Goal: Task Accomplishment & Management: Use online tool/utility

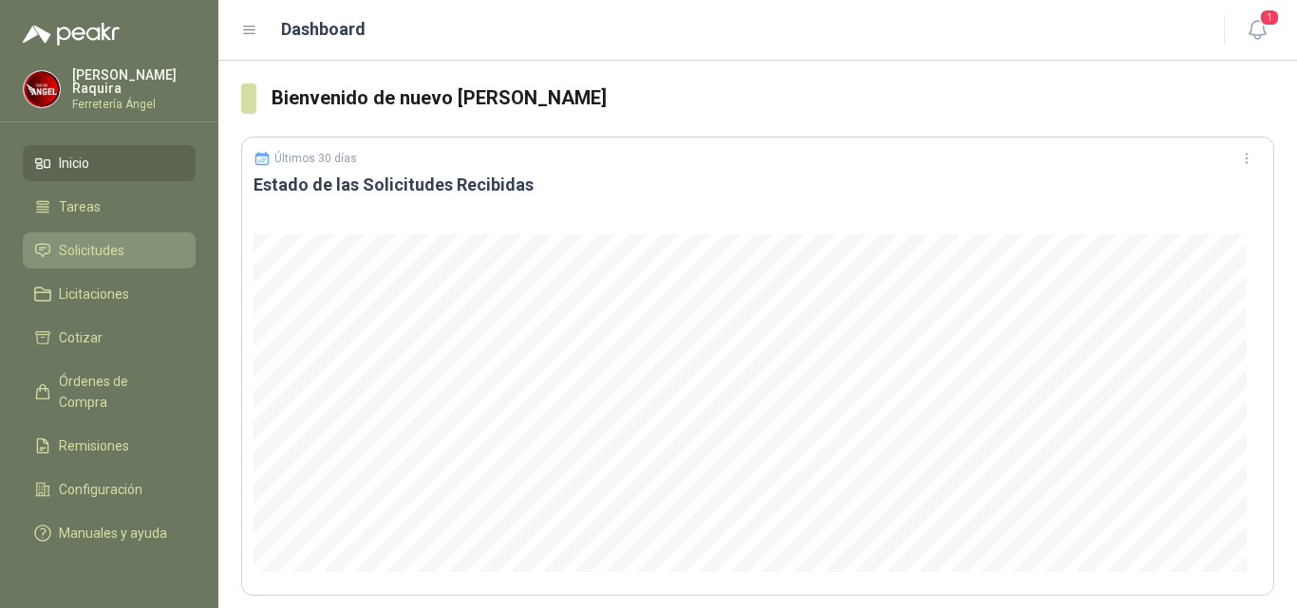
click at [122, 248] on span "Solicitudes" at bounding box center [91, 250] width 65 height 21
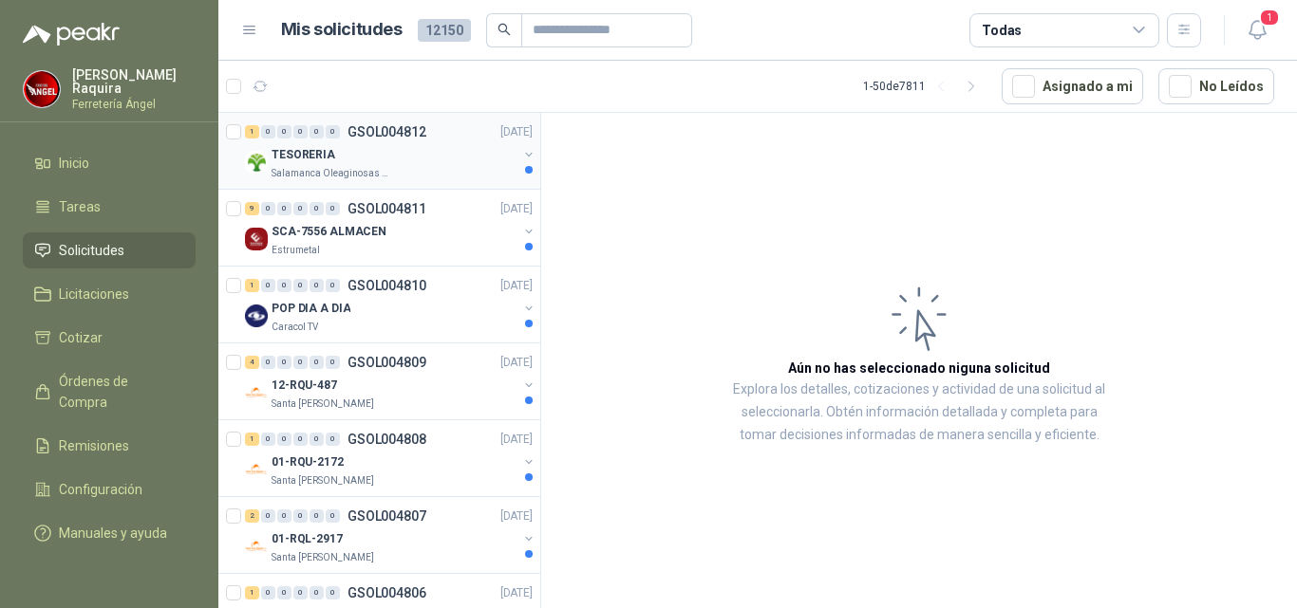
click at [354, 161] on div "TESORERIA" at bounding box center [394, 154] width 246 height 23
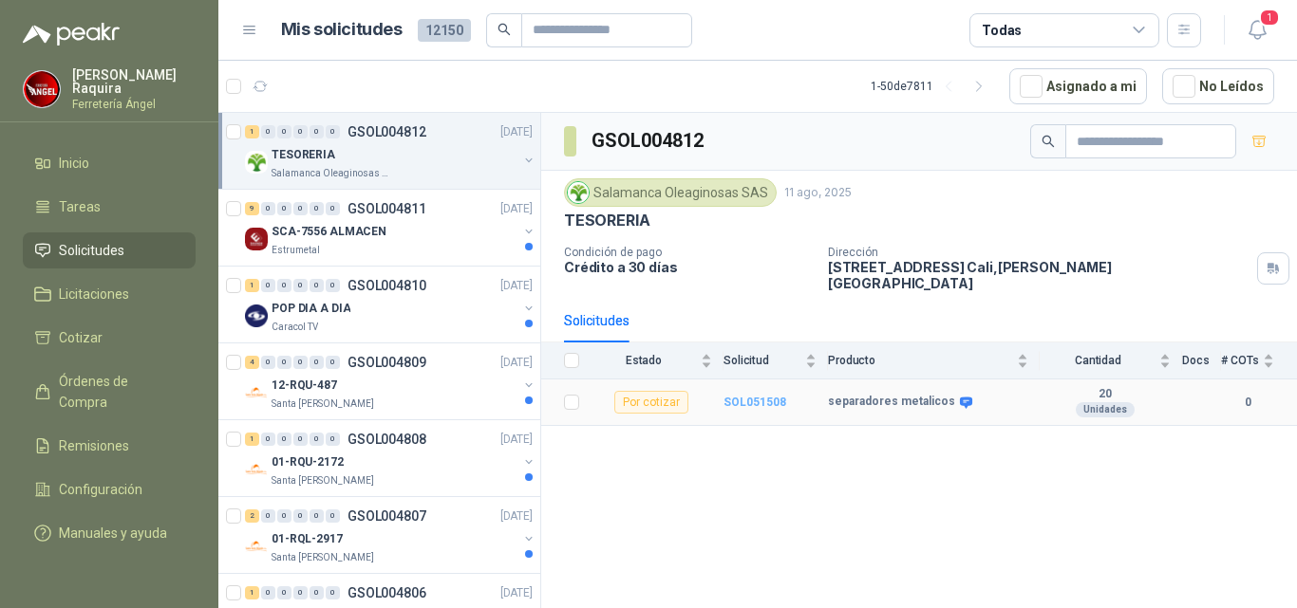
click at [781, 396] on b "SOL051508" at bounding box center [754, 402] width 63 height 13
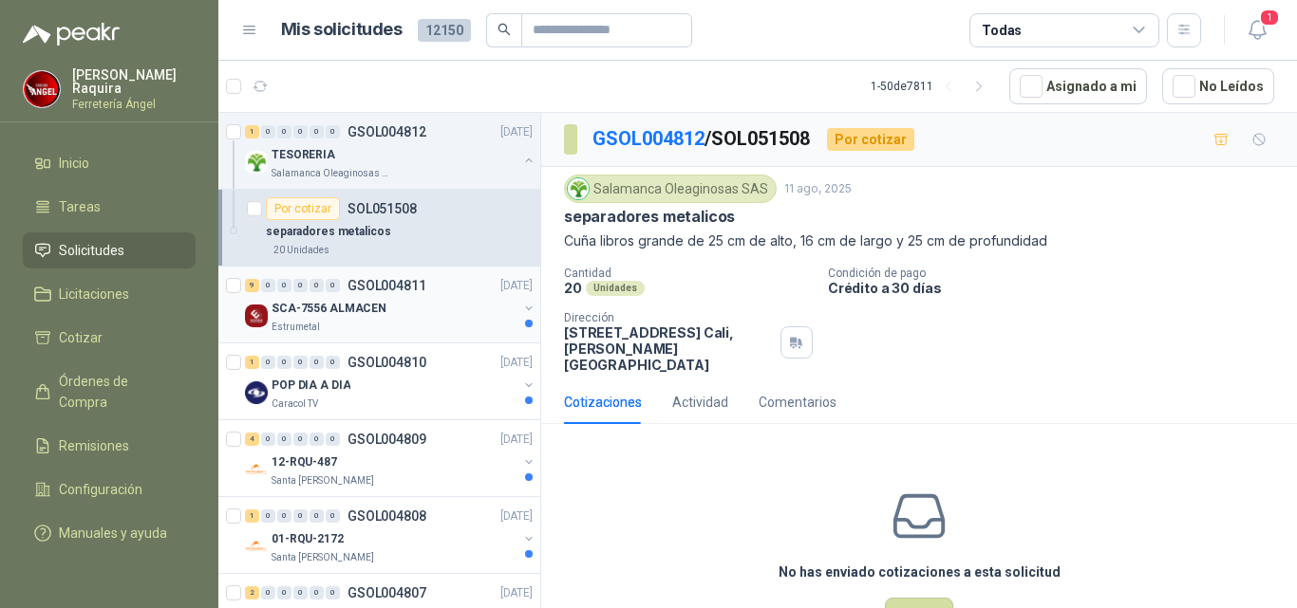
click at [378, 295] on div "9 0 0 0 0 0 GSOL004811 [DATE]" at bounding box center [390, 285] width 291 height 23
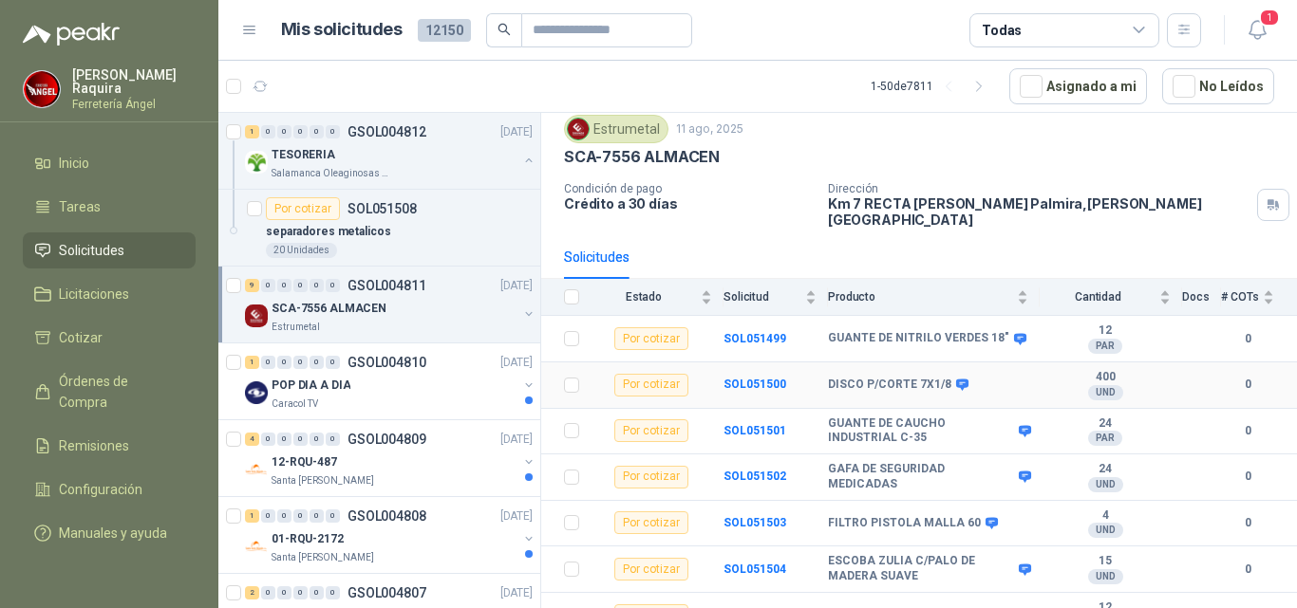
scroll to position [167, 0]
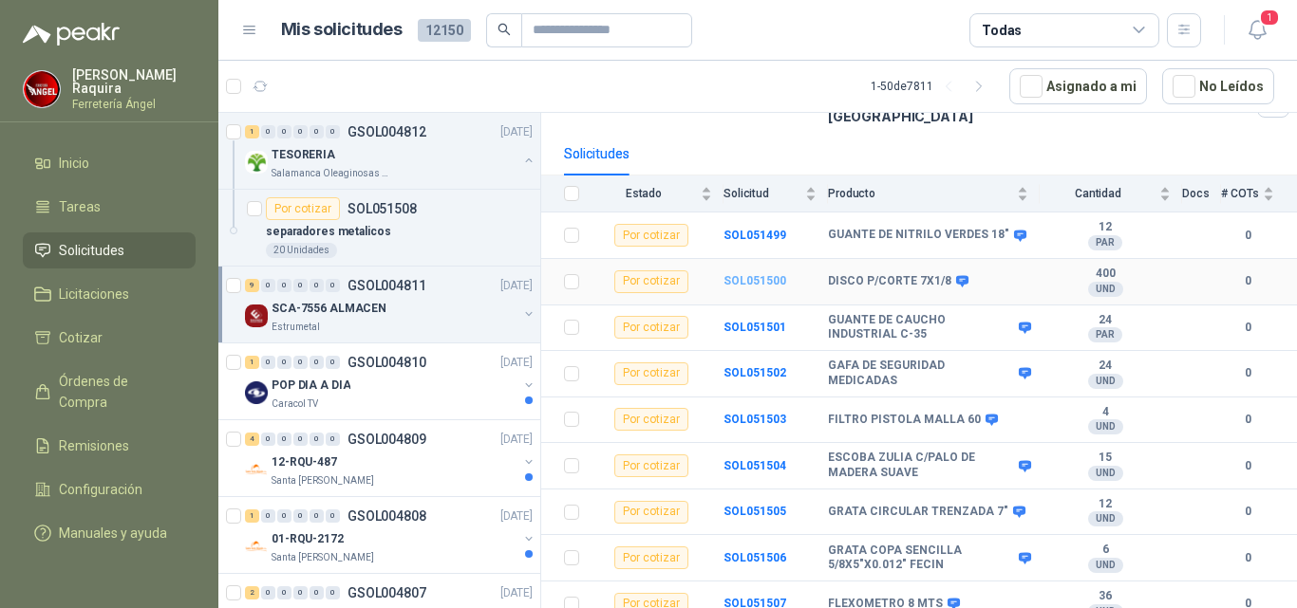
click at [774, 274] on b "SOL051500" at bounding box center [754, 280] width 63 height 13
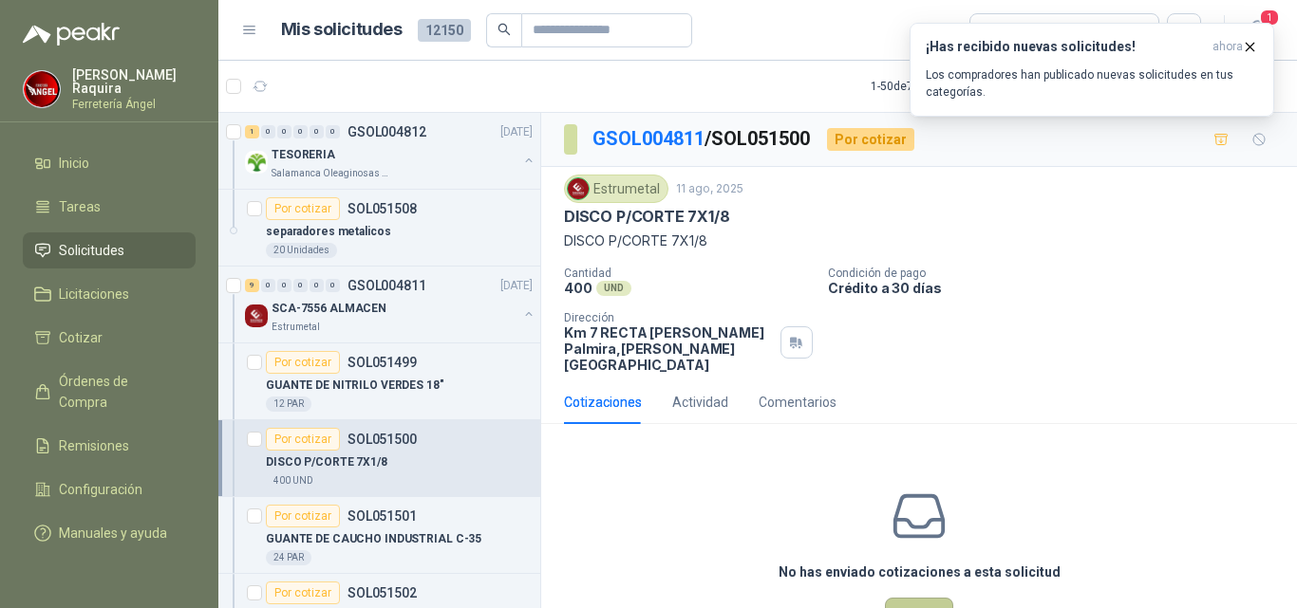
click at [916, 598] on button "Cotizar" at bounding box center [919, 616] width 68 height 36
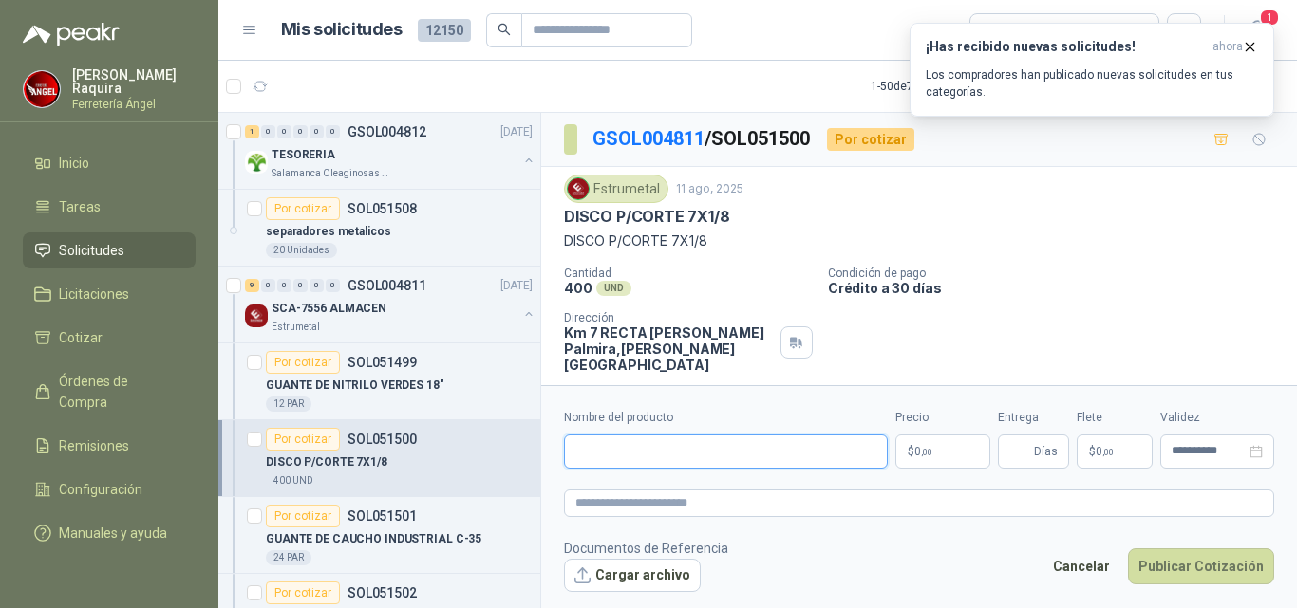
click at [698, 447] on input "Nombre del producto" at bounding box center [726, 452] width 324 height 34
click at [1248, 47] on icon "button" at bounding box center [1250, 47] width 16 height 16
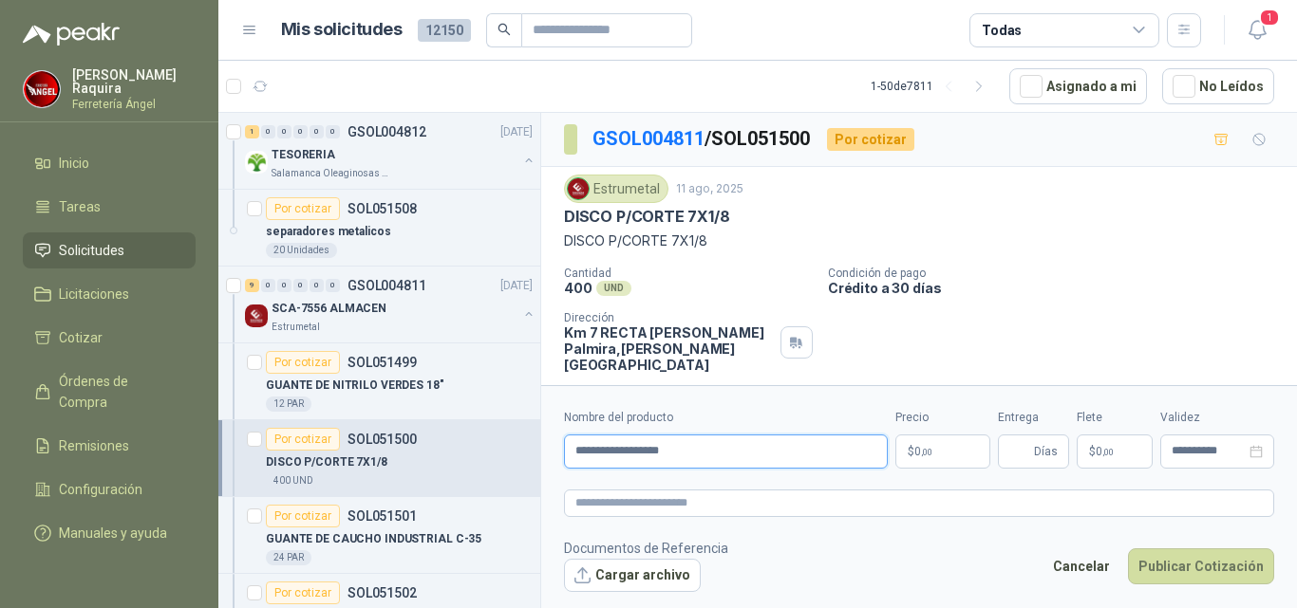
click at [759, 443] on input "**********" at bounding box center [726, 452] width 324 height 34
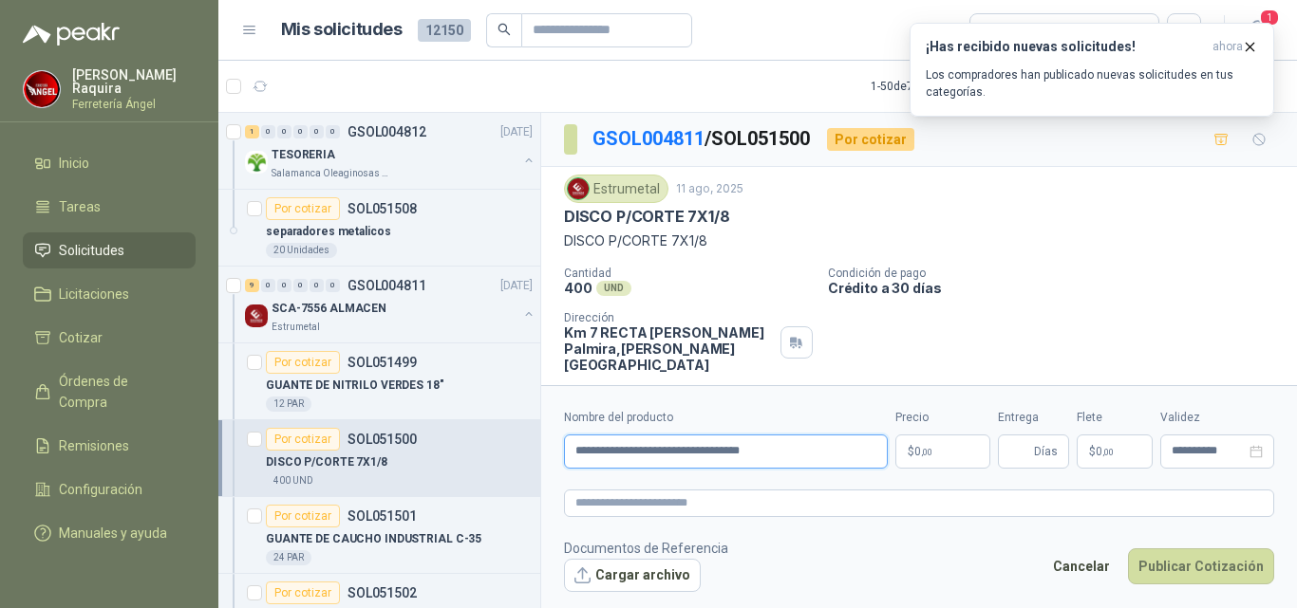
type input "**********"
click at [944, 450] on body "[PERSON_NAME] Ferretería [PERSON_NAME] Solicitudes Licitaciones Cotizar Órdenes…" at bounding box center [648, 304] width 1297 height 608
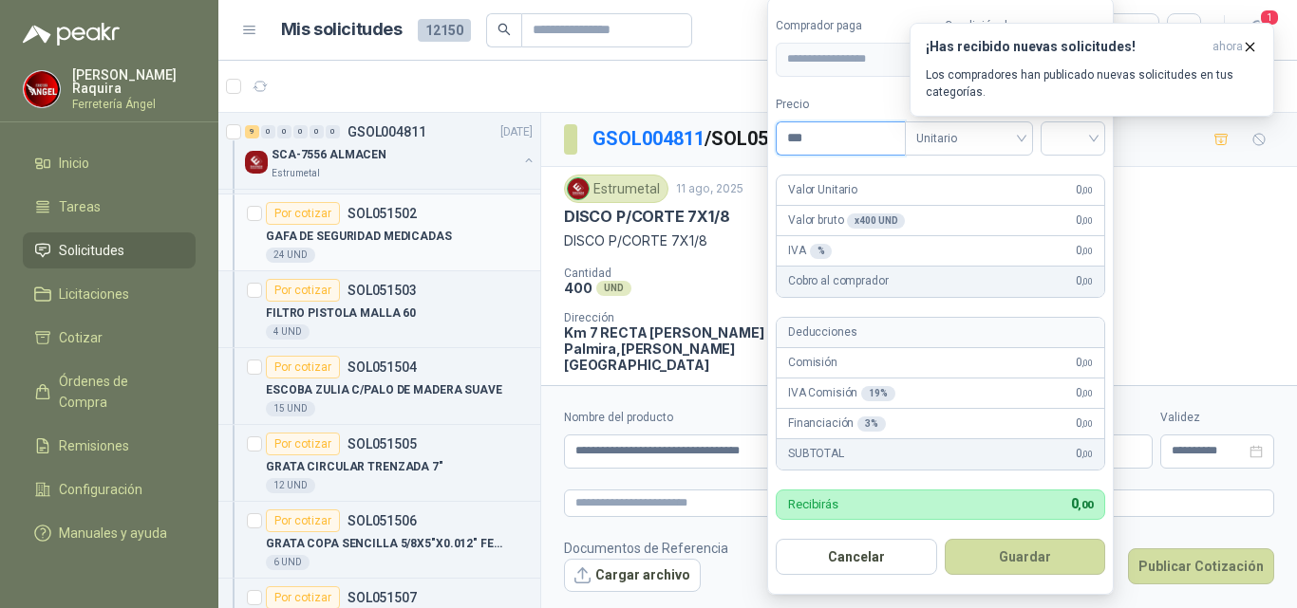
scroll to position [475, 0]
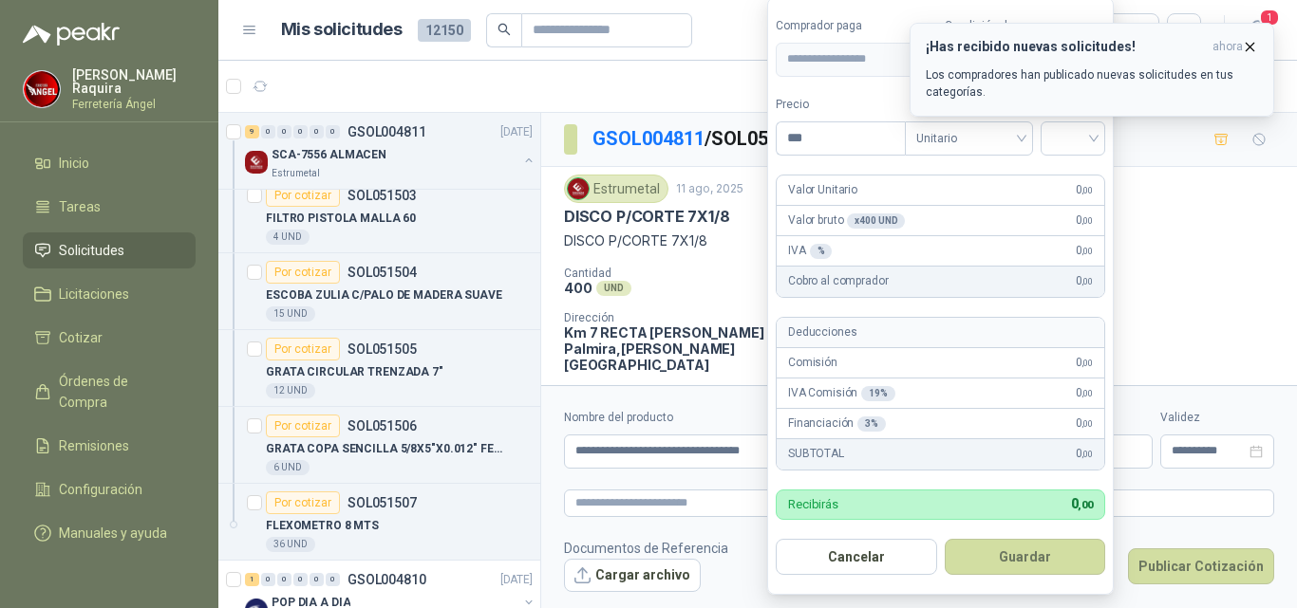
click at [1247, 49] on icon "button" at bounding box center [1250, 47] width 8 height 8
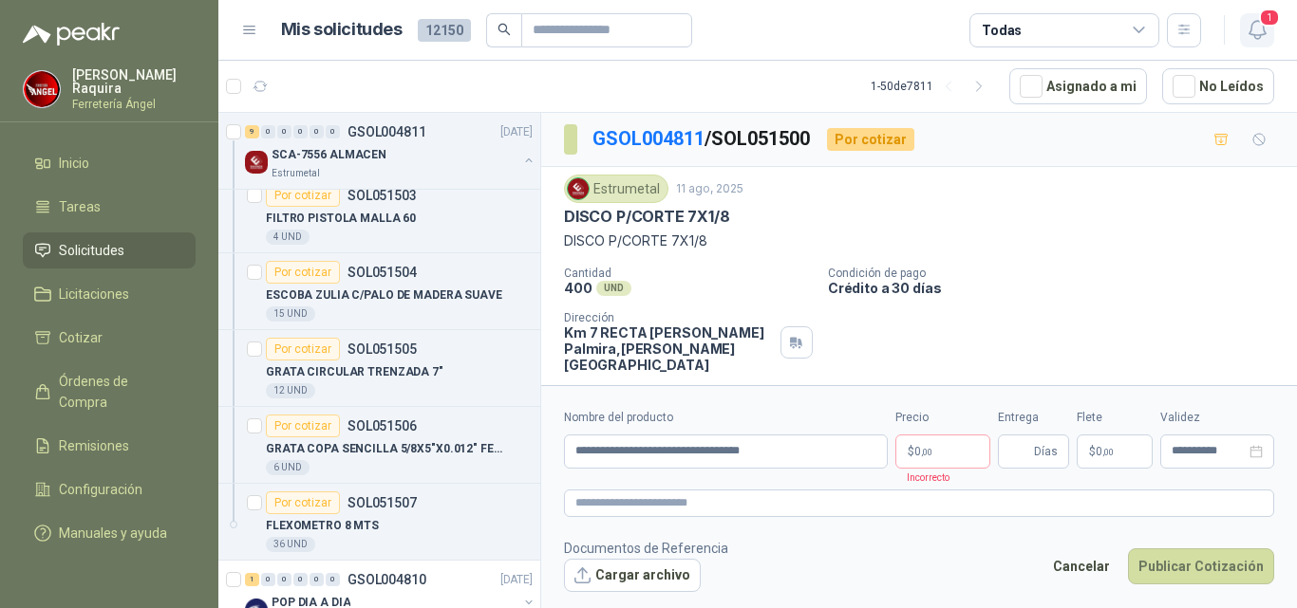
click at [1270, 26] on span "1" at bounding box center [1269, 18] width 21 height 18
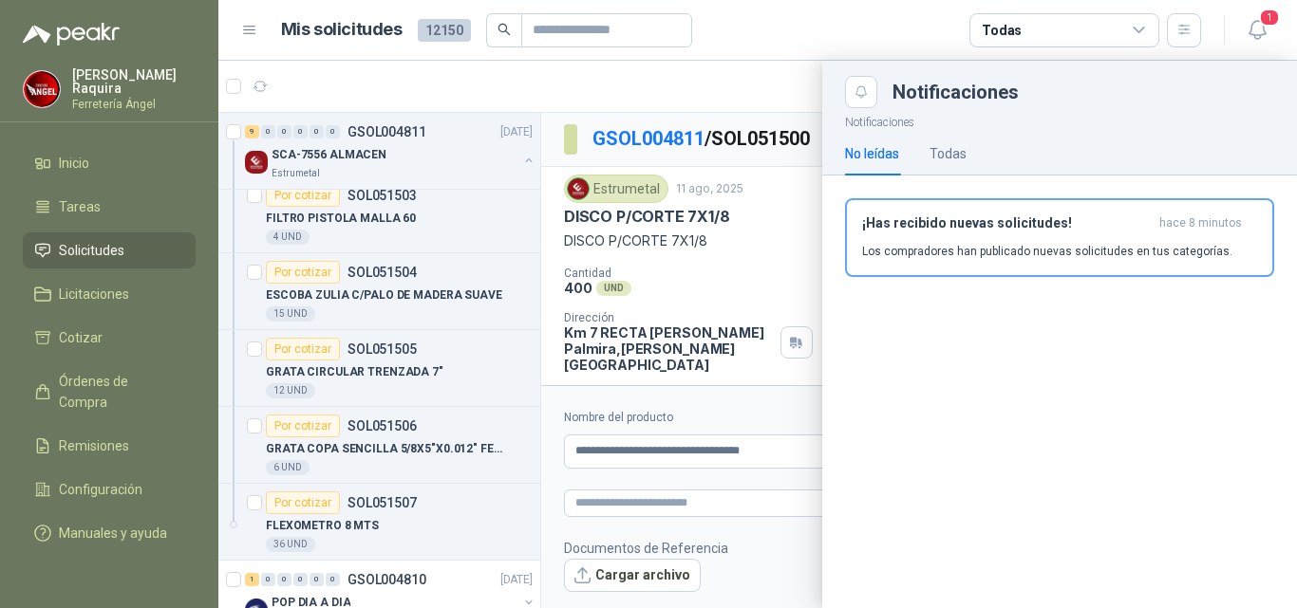
click at [838, 30] on article "Mis solicitudes 12150 Todas" at bounding box center [741, 30] width 921 height 34
